Goal: Task Accomplishment & Management: Manage account settings

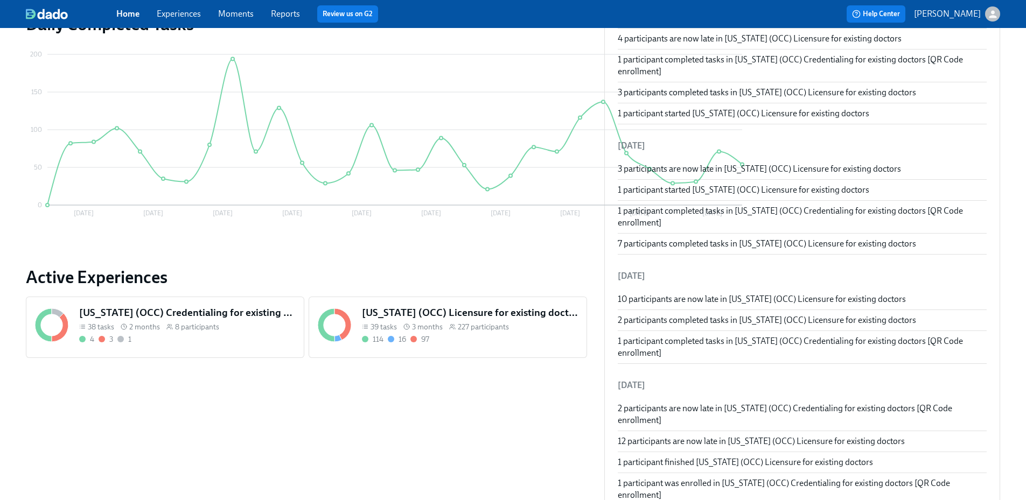
scroll to position [215, 0]
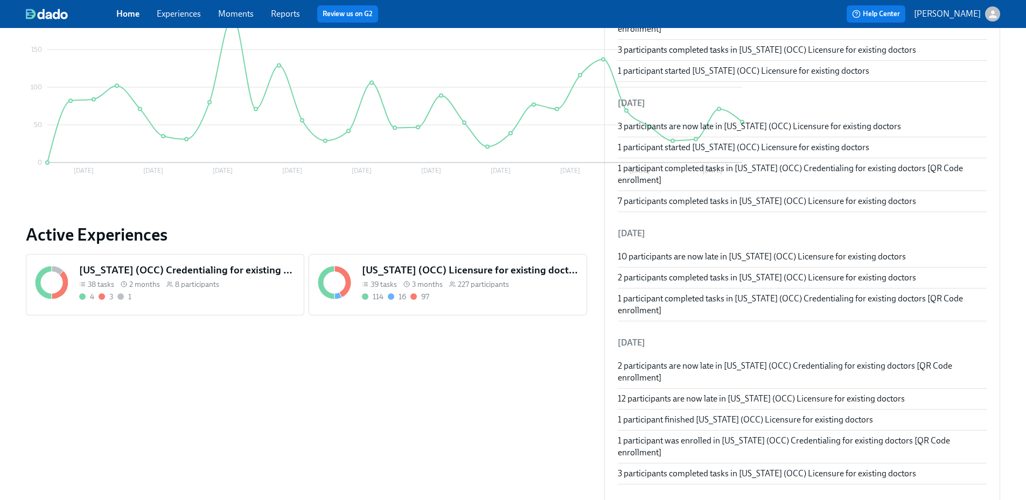
click at [458, 268] on h5 "[US_STATE] (OCC) Licensure for existing doctors" at bounding box center [470, 270] width 216 height 14
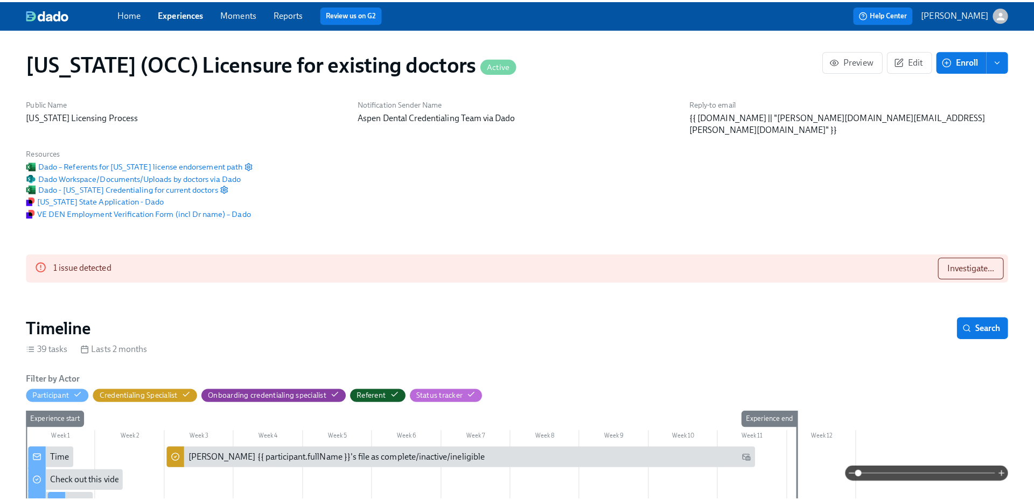
scroll to position [0, 14338]
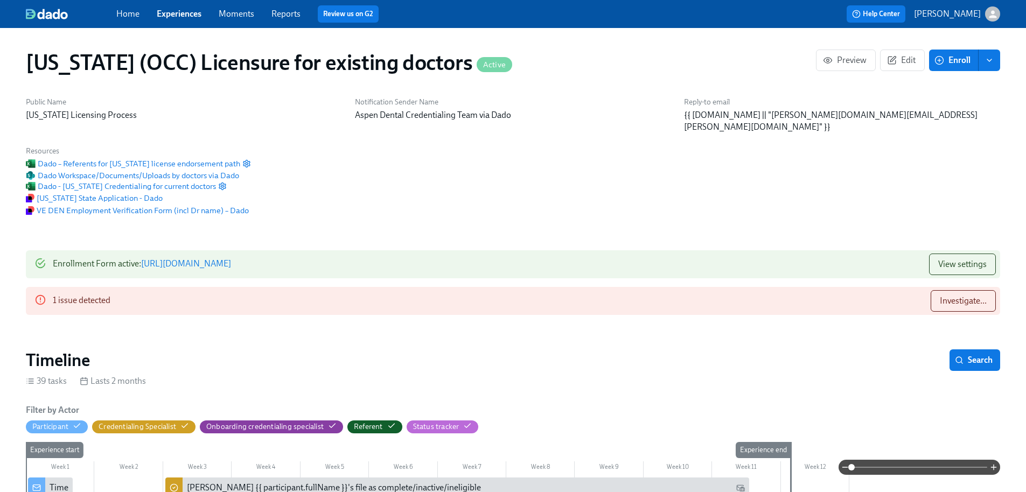
click at [273, 16] on link "Reports" at bounding box center [286, 14] width 29 height 10
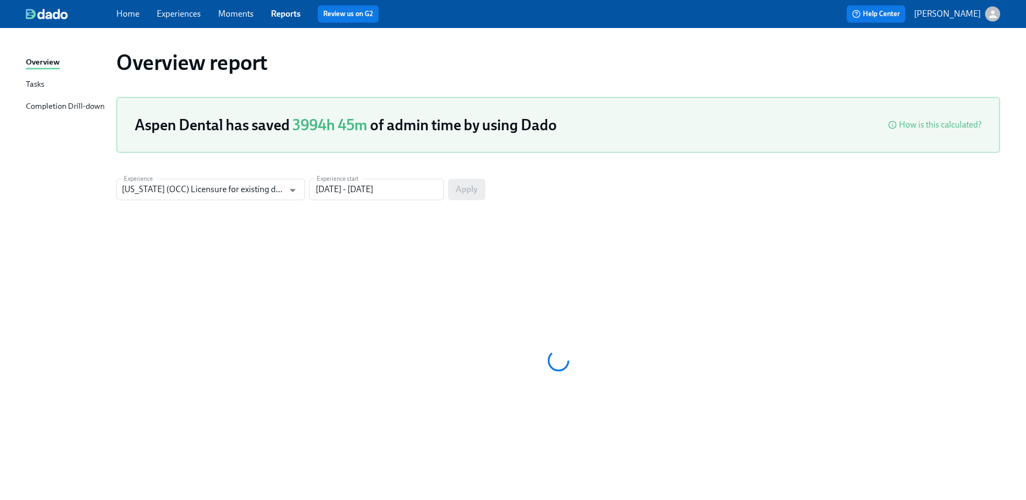
click at [81, 112] on div "Completion Drill-down" at bounding box center [65, 106] width 79 height 13
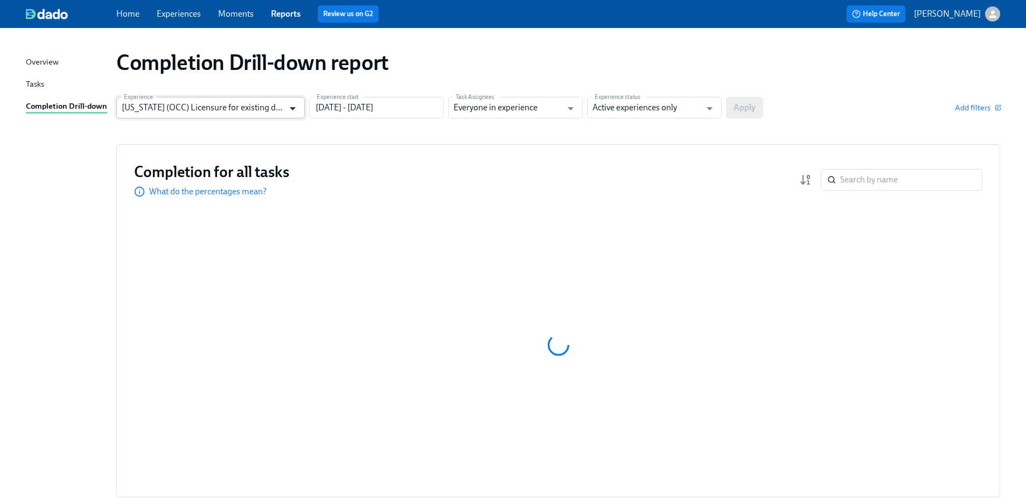
click at [292, 112] on icon "Open" at bounding box center [293, 108] width 15 height 15
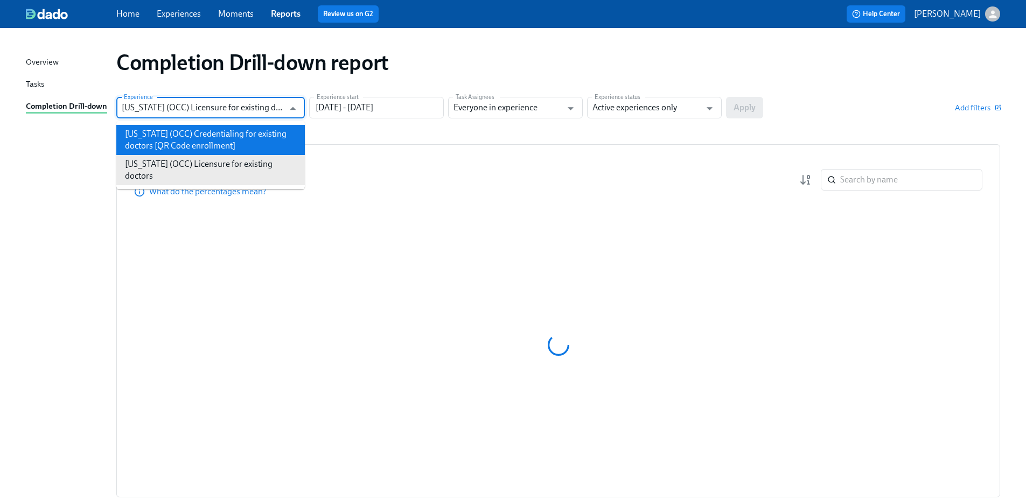
click at [249, 149] on li "[US_STATE] (OCC) Credentialing for existing doctors [QR Code enrollment]" at bounding box center [210, 140] width 189 height 30
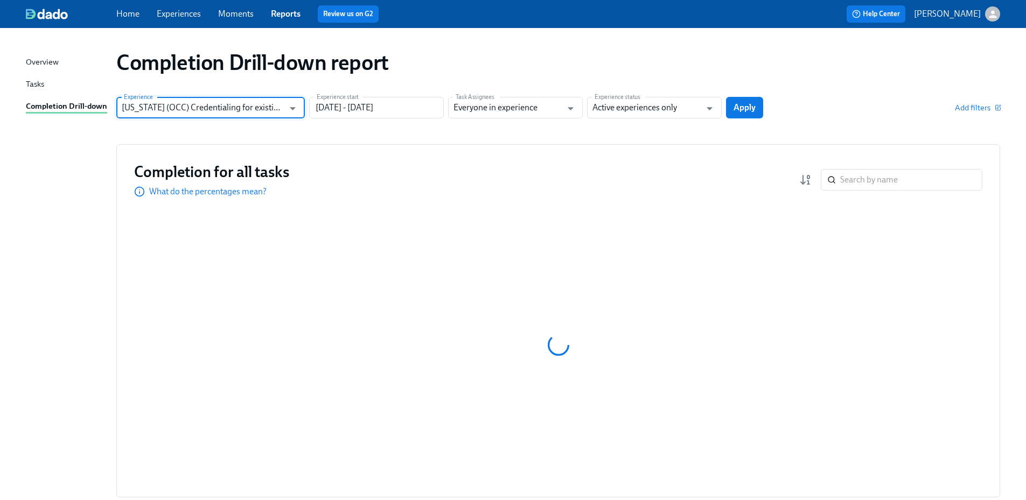
click at [280, 116] on input "[US_STATE] (OCC) Credentialing for existing doctors [QR Code enrollment]" at bounding box center [203, 108] width 162 height 22
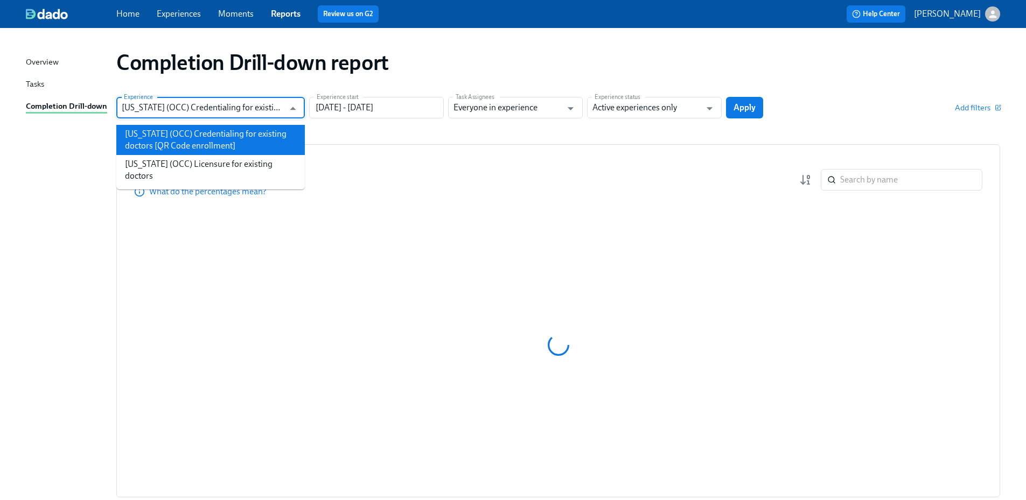
click at [246, 170] on li "[US_STATE] (OCC) Licensure for existing doctors" at bounding box center [210, 170] width 189 height 30
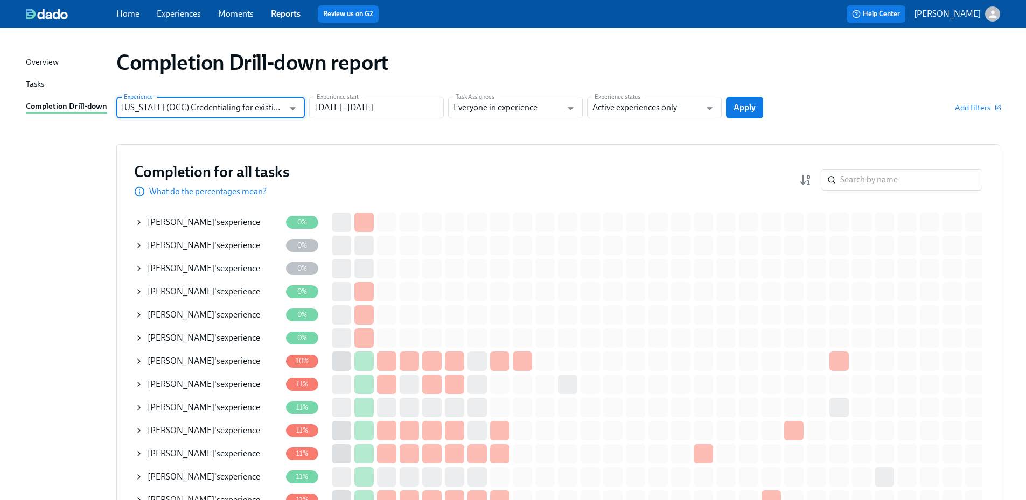
type input "[US_STATE] (OCC) Licensure for existing doctors"
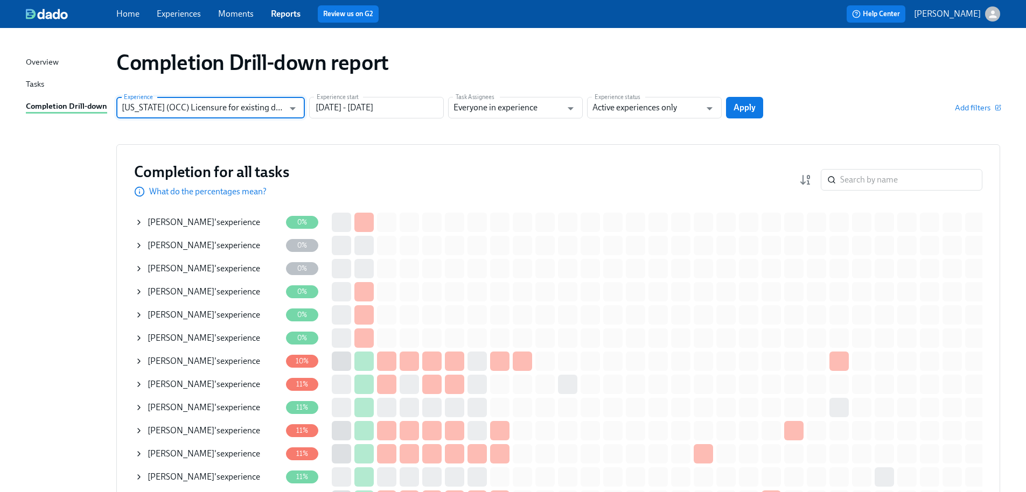
click at [270, 110] on input "[US_STATE] (OCC) Licensure for existing doctors" at bounding box center [203, 108] width 162 height 22
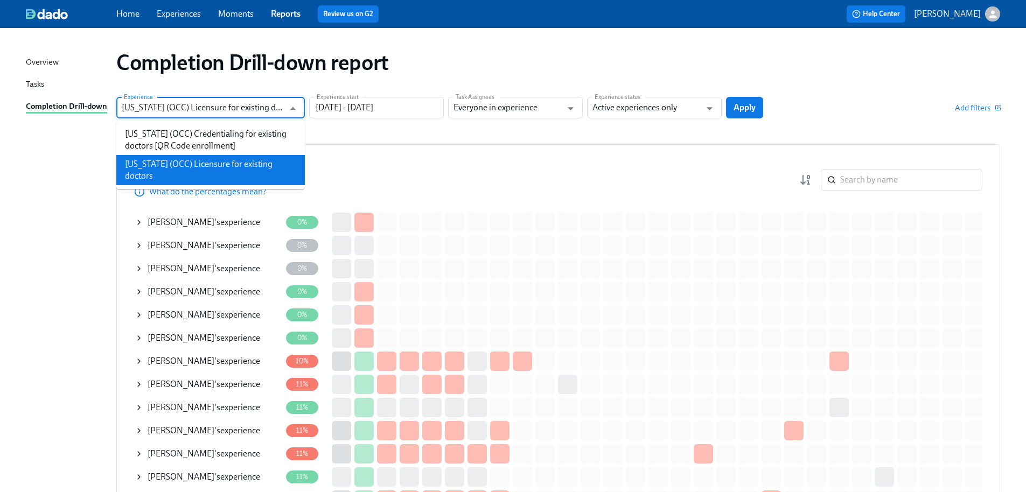
click at [251, 161] on li "[US_STATE] (OCC) Licensure for existing doctors" at bounding box center [210, 170] width 189 height 30
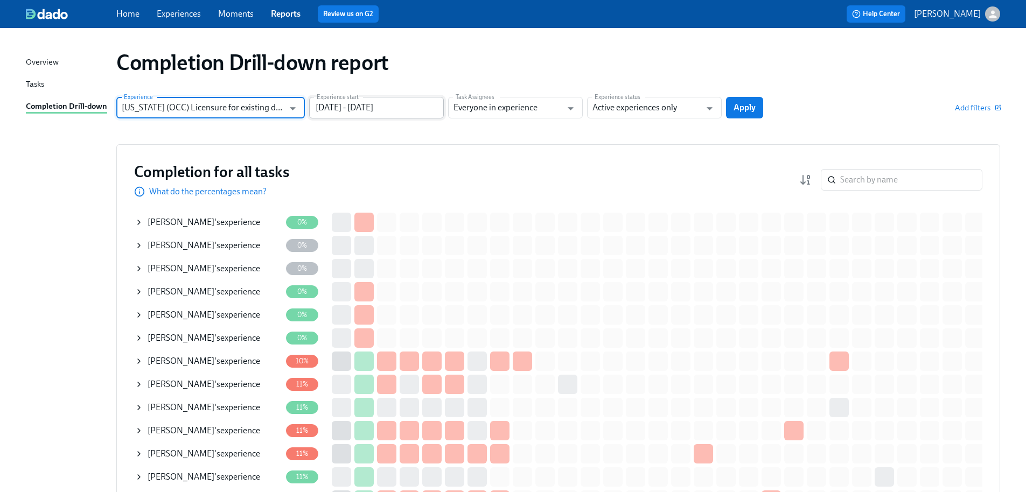
click at [355, 108] on input "[DATE] - [DATE]" at bounding box center [376, 108] width 135 height 22
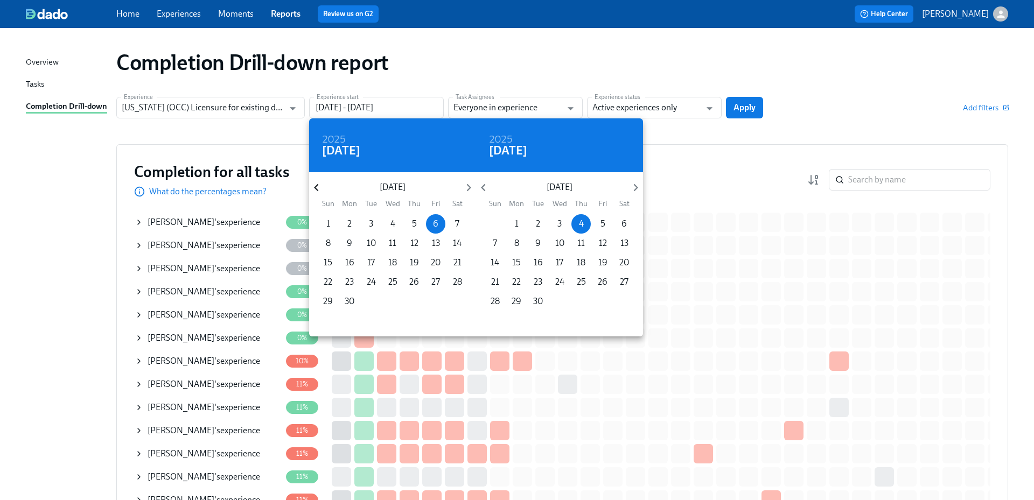
click at [312, 185] on icon "button" at bounding box center [316, 187] width 15 height 15
click at [315, 187] on icon "button" at bounding box center [316, 188] width 4 height 8
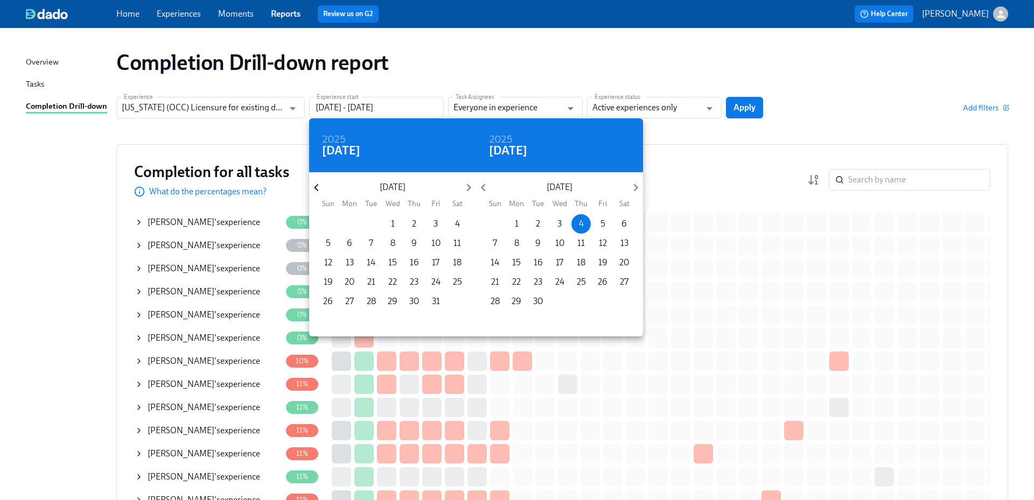
click at [315, 187] on icon "button" at bounding box center [316, 188] width 4 height 8
click at [314, 186] on icon "button" at bounding box center [316, 187] width 15 height 15
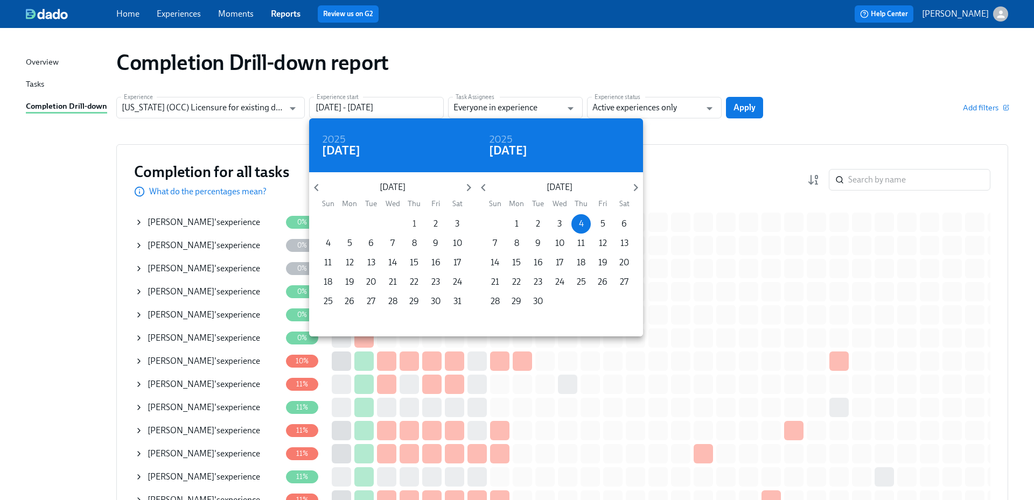
click at [415, 226] on p "1" at bounding box center [415, 224] width 4 height 12
type input "[DATE] - [DATE]"
click at [669, 115] on div at bounding box center [517, 250] width 1034 height 500
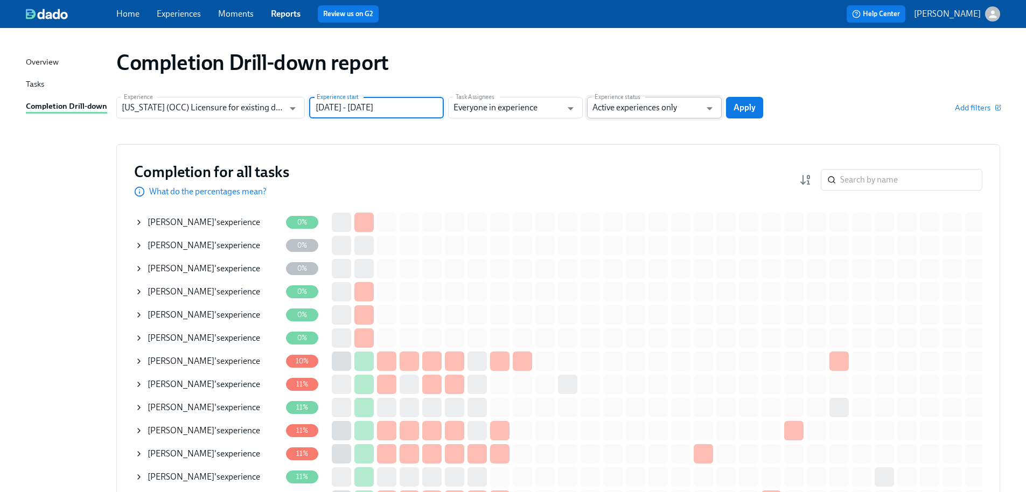
click at [645, 112] on input "Active experiences only" at bounding box center [647, 108] width 108 height 22
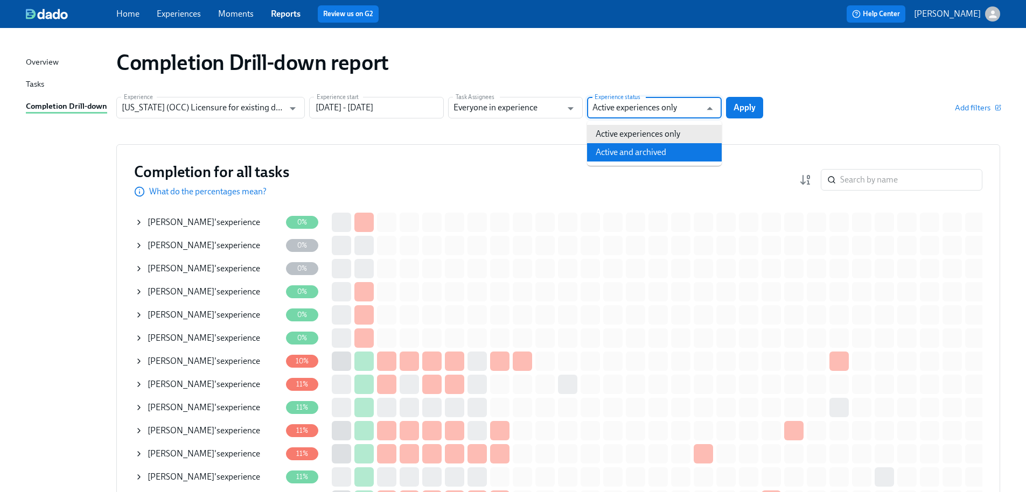
click at [639, 151] on li "Active and archived" at bounding box center [654, 152] width 135 height 18
type input "Active and archived"
click at [743, 105] on span "Apply" at bounding box center [745, 107] width 22 height 11
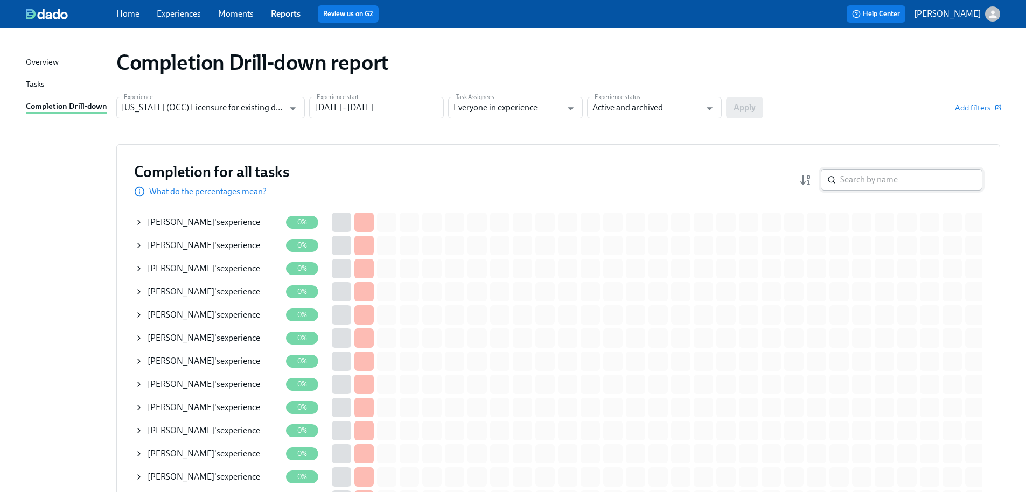
click at [872, 175] on input "search" at bounding box center [911, 180] width 142 height 22
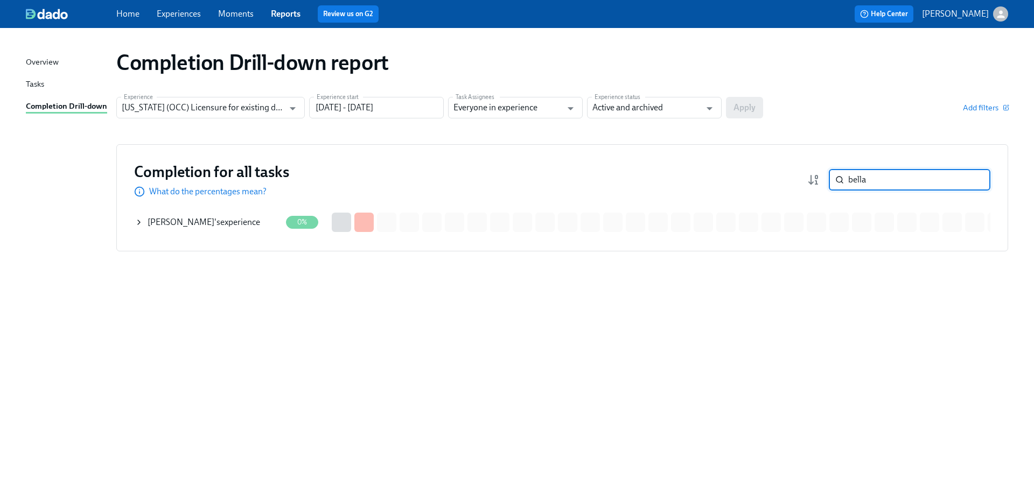
type input "bella"
click at [244, 218] on div "[PERSON_NAME] 's experience" at bounding box center [204, 223] width 113 height 12
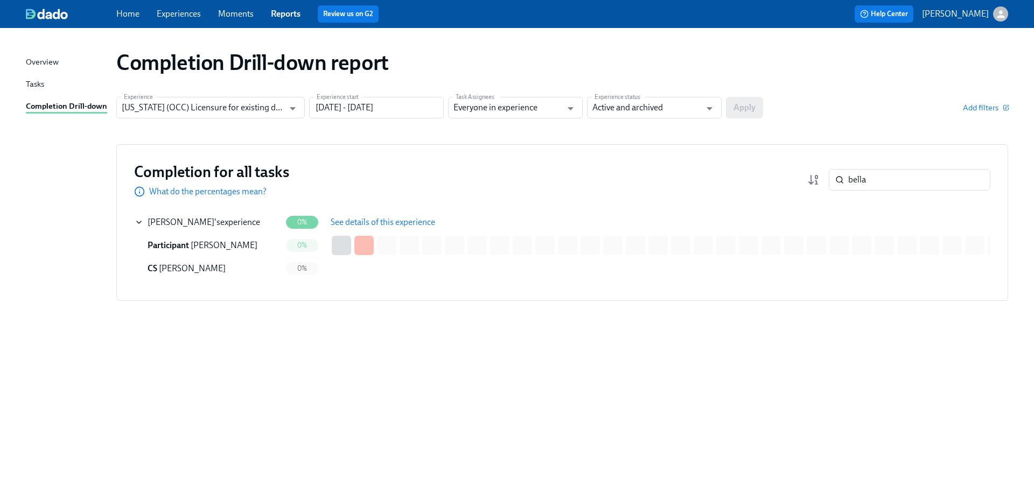
click at [370, 220] on span "See details of this experience" at bounding box center [383, 222] width 105 height 11
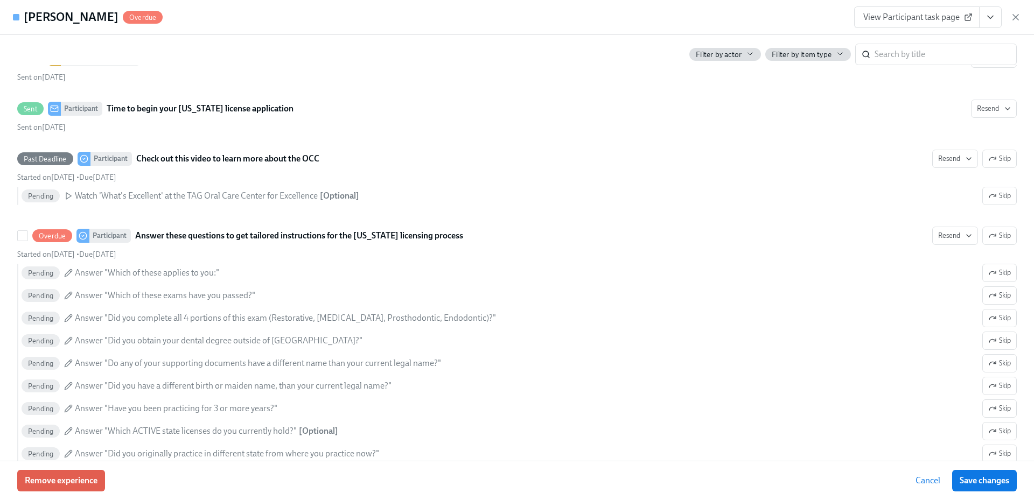
scroll to position [455, 0]
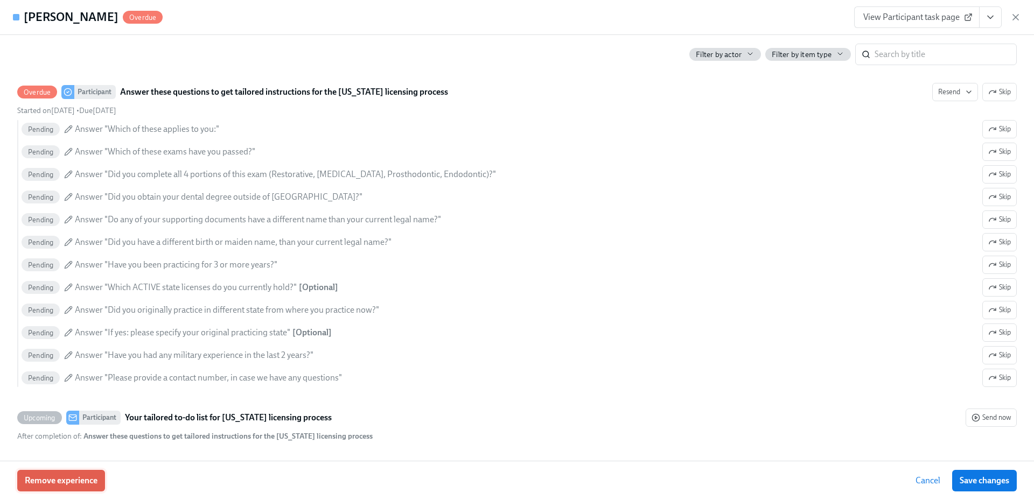
click at [88, 485] on span "Remove experience" at bounding box center [61, 481] width 73 height 11
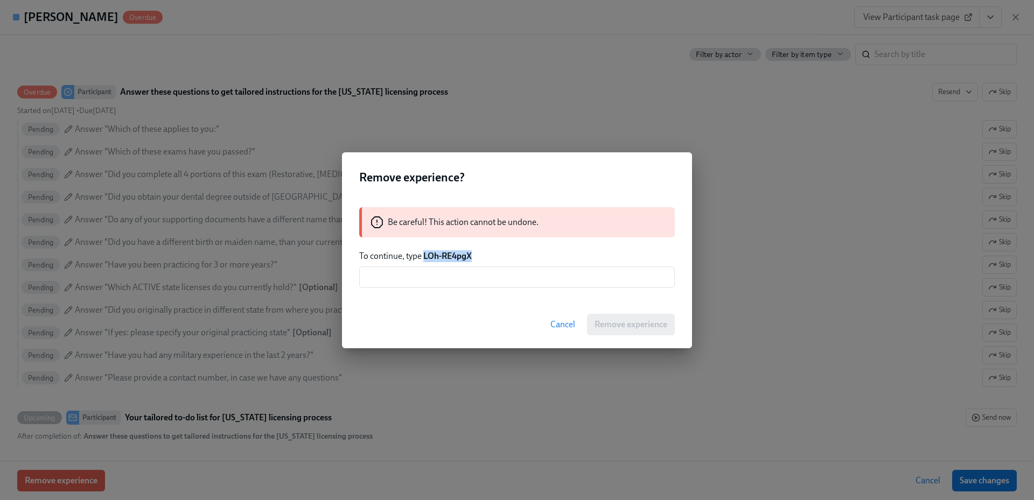
drag, startPoint x: 475, startPoint y: 255, endPoint x: 425, endPoint y: 258, distance: 49.6
click at [425, 258] on p "To continue, type LOh-RE4pgX" at bounding box center [517, 257] width 316 height 12
copy strong "LOh-RE4pgX"
click at [455, 277] on input "text" at bounding box center [517, 278] width 316 height 22
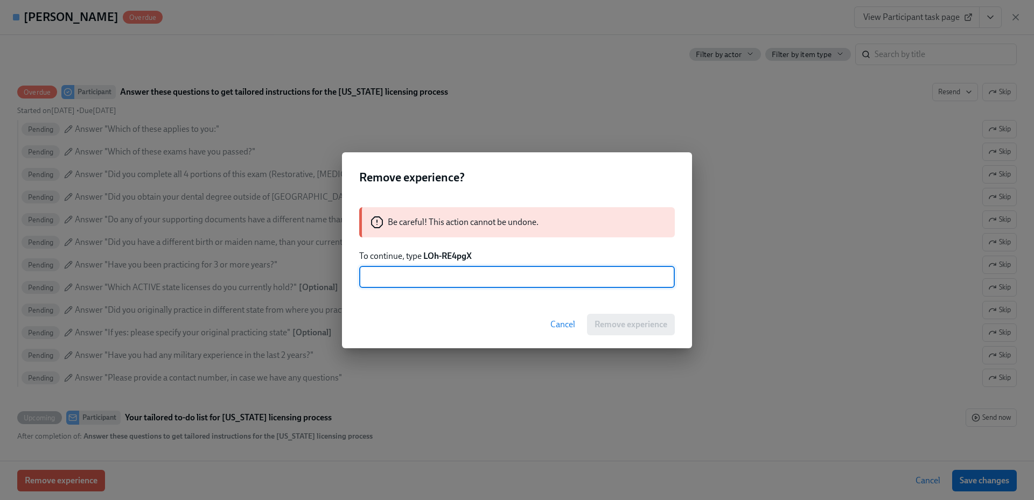
paste input "LOh-RE4pgX"
type input "LOh-RE4pgX"
click at [630, 324] on span "Remove experience" at bounding box center [631, 324] width 73 height 11
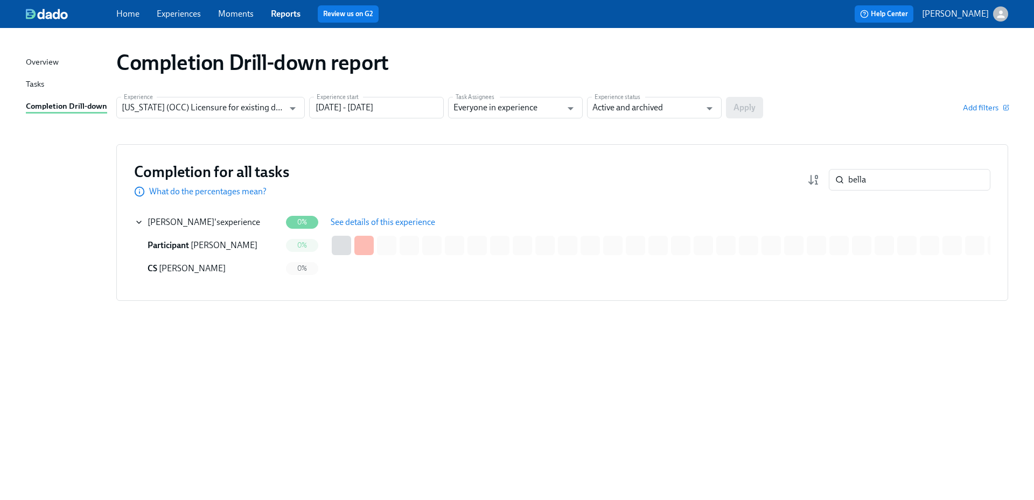
click at [343, 224] on span "See details of this experience" at bounding box center [383, 222] width 105 height 11
click at [516, 372] on div "Completion Drill-down report Experience [US_STATE] (OCC) Licensure for existing…" at bounding box center [517, 258] width 983 height 434
drag, startPoint x: 842, startPoint y: 442, endPoint x: 879, endPoint y: 445, distance: 37.3
click at [842, 442] on div "Completion Drill-down report Experience [US_STATE] (OCC) Licensure for existing…" at bounding box center [517, 258] width 983 height 434
click at [696, 439] on div "Completion Drill-down report Experience [US_STATE] (OCC) Licensure for existing…" at bounding box center [517, 258] width 983 height 434
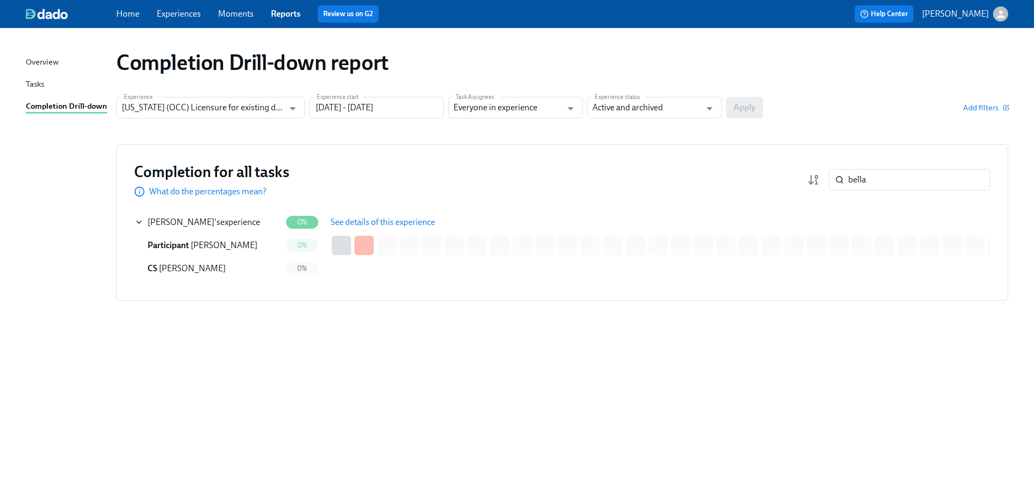
click at [815, 465] on div "Completion Drill-down report Experience [US_STATE] (OCC) Licensure for existing…" at bounding box center [517, 258] width 983 height 434
